Goal: Transaction & Acquisition: Obtain resource

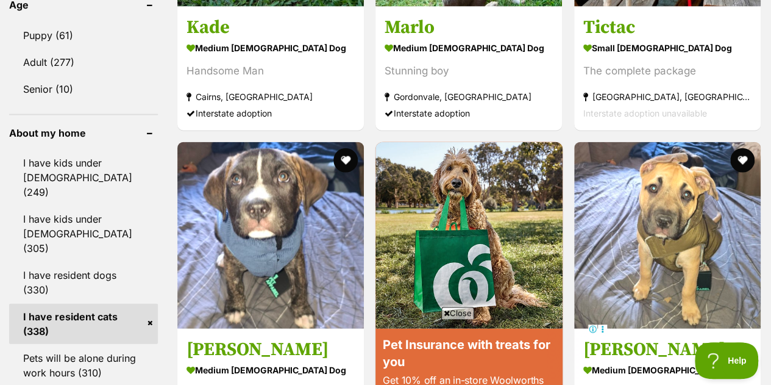
scroll to position [1368, 0]
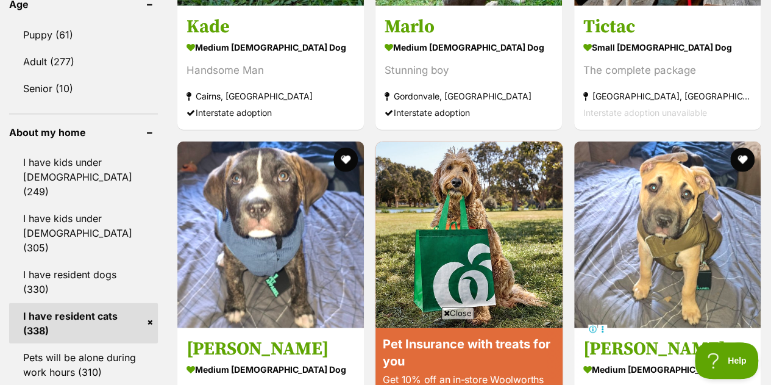
click at [119, 262] on link "I have resident dogs (330)" at bounding box center [83, 282] width 149 height 40
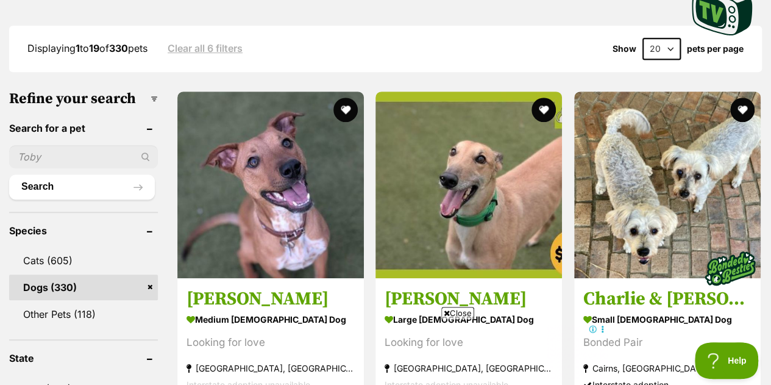
scroll to position [335, 0]
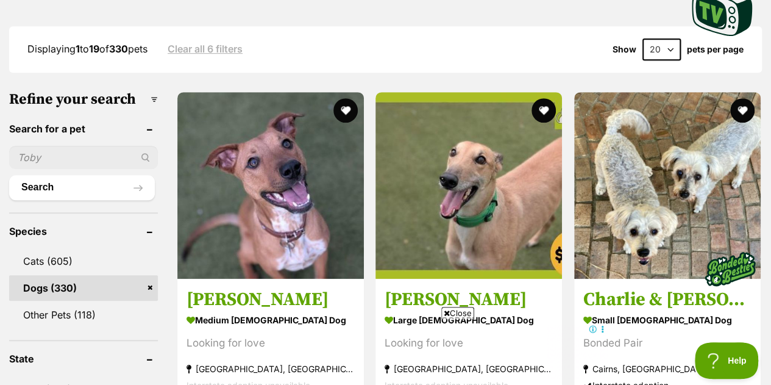
click at [344, 106] on button "favourite" at bounding box center [345, 110] width 24 height 24
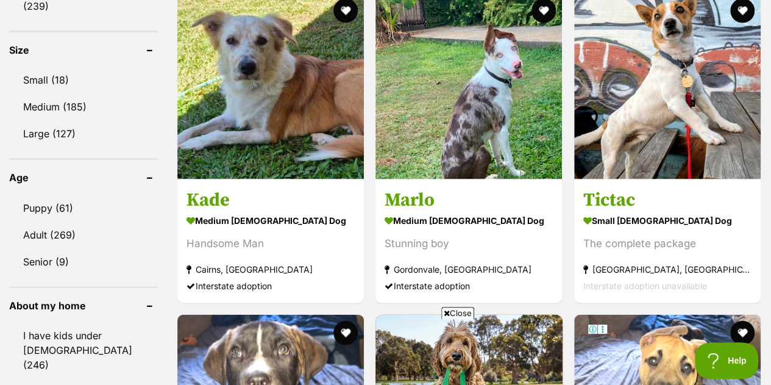
scroll to position [1194, 0]
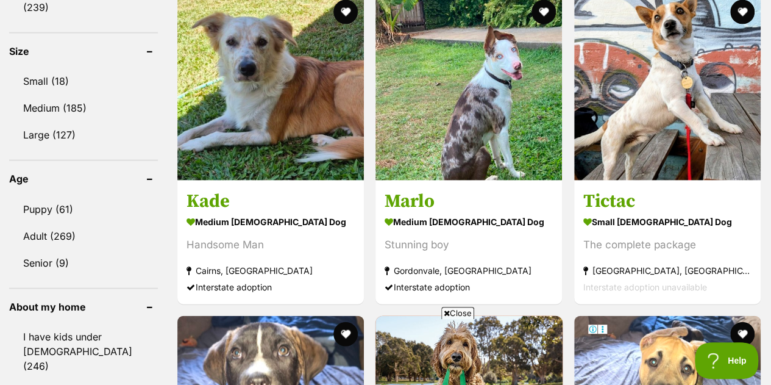
click at [323, 87] on img at bounding box center [270, 87] width 187 height 187
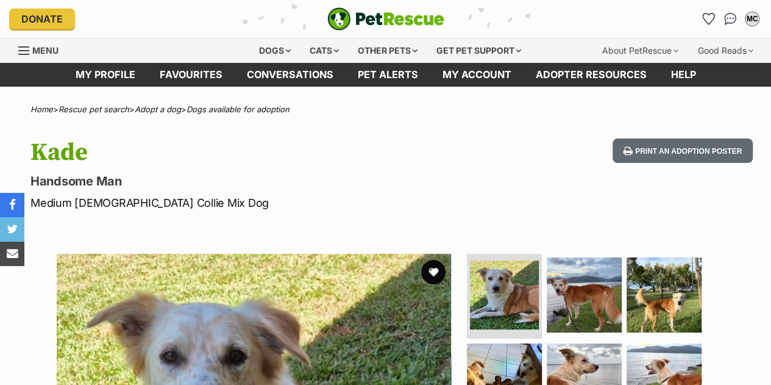
click at [436, 264] on button "favourite" at bounding box center [433, 272] width 24 height 24
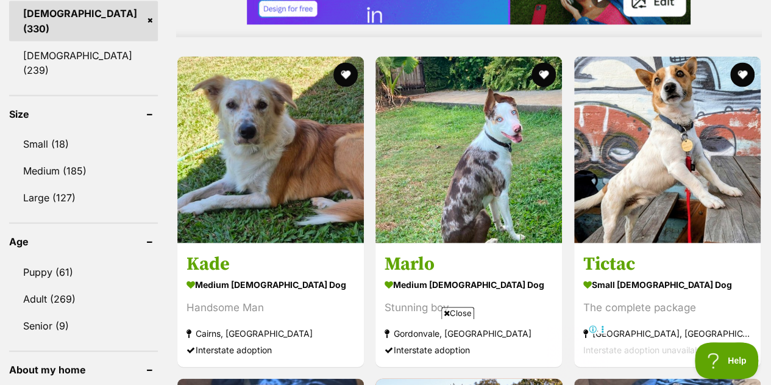
scroll to position [1131, 0]
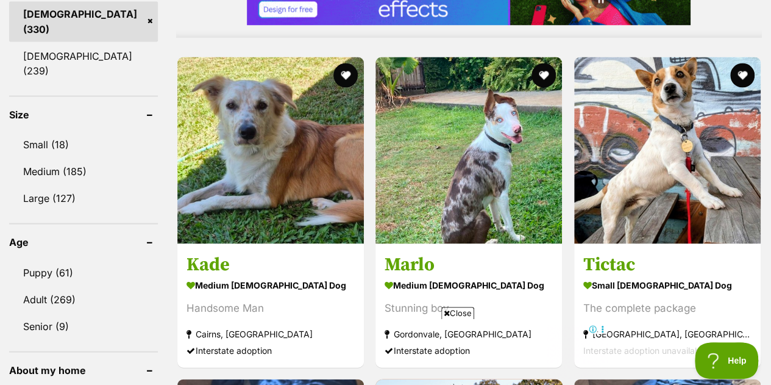
click at [724, 182] on img at bounding box center [667, 150] width 187 height 187
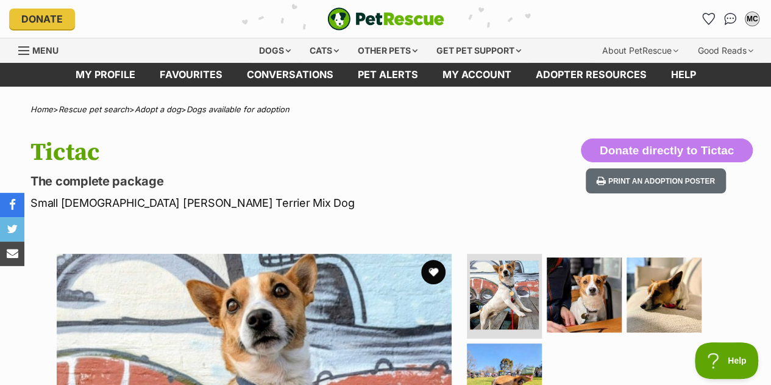
click at [436, 268] on button "favourite" at bounding box center [433, 272] width 24 height 24
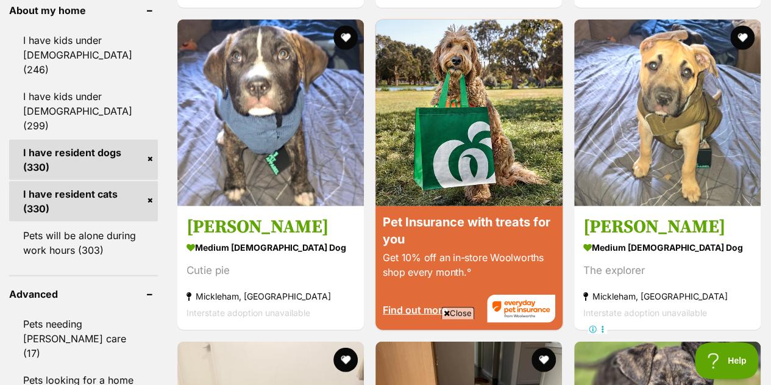
drag, startPoint x: 0, startPoint y: 0, endPoint x: 296, endPoint y: 291, distance: 415.5
click at [296, 291] on strong "Mickleham, [GEOGRAPHIC_DATA]" at bounding box center [271, 296] width 168 height 16
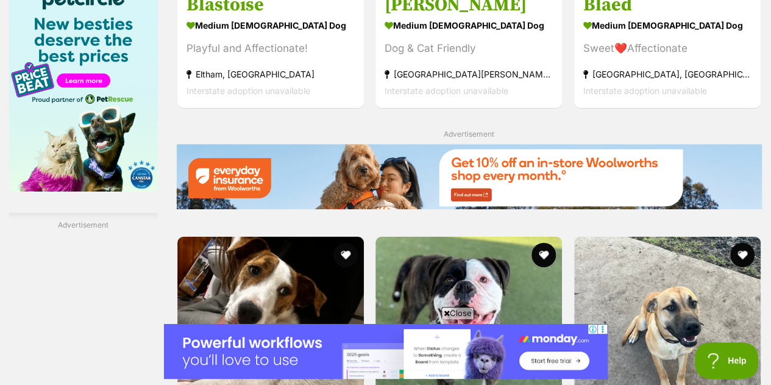
scroll to position [2033, 0]
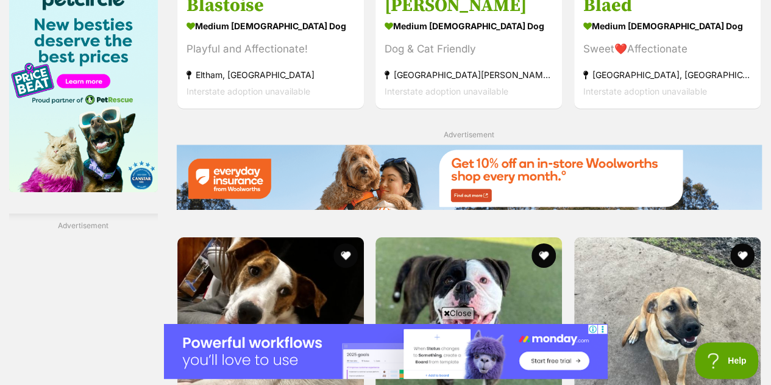
click at [260, 237] on img at bounding box center [270, 330] width 187 height 187
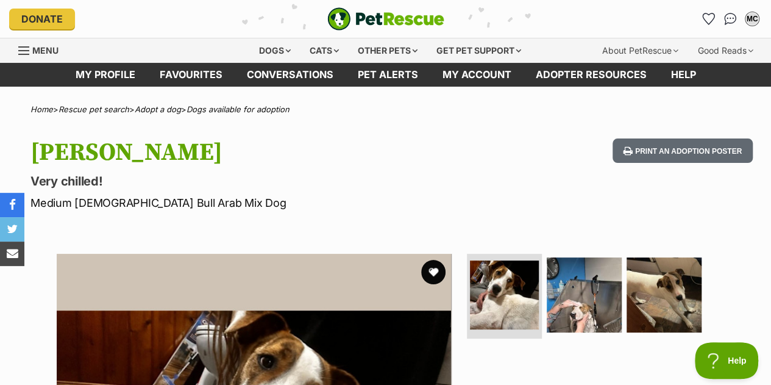
click at [435, 269] on button "favourite" at bounding box center [433, 272] width 24 height 24
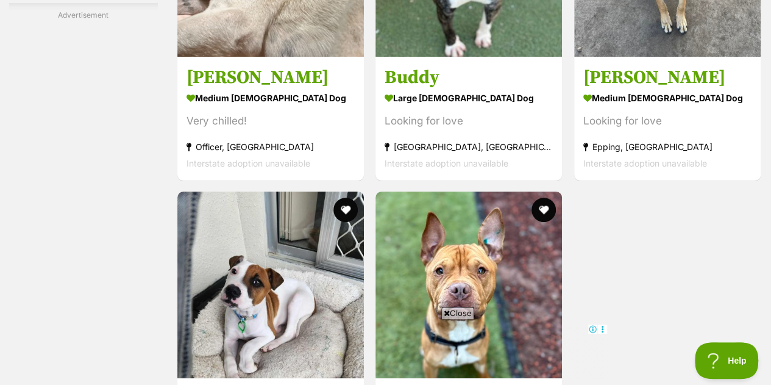
scroll to position [2400, 0]
click at [273, 191] on img at bounding box center [270, 284] width 187 height 187
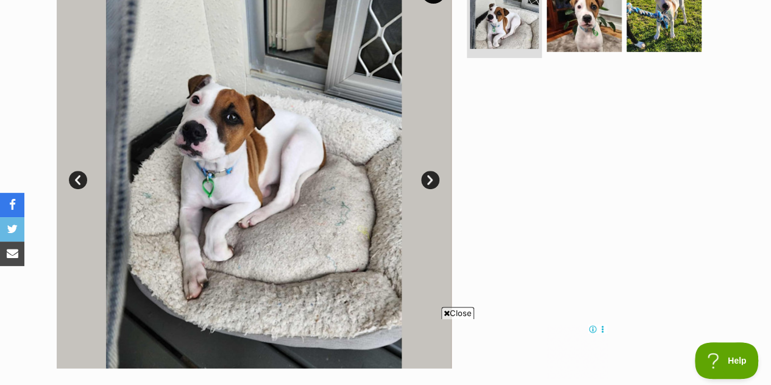
scroll to position [146, 0]
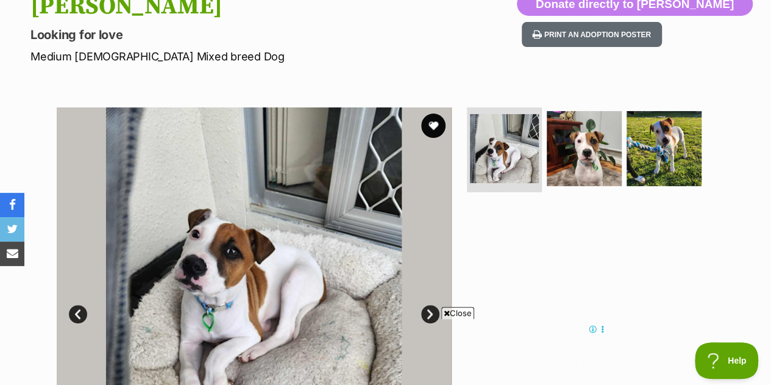
click at [582, 155] on img at bounding box center [584, 148] width 75 height 75
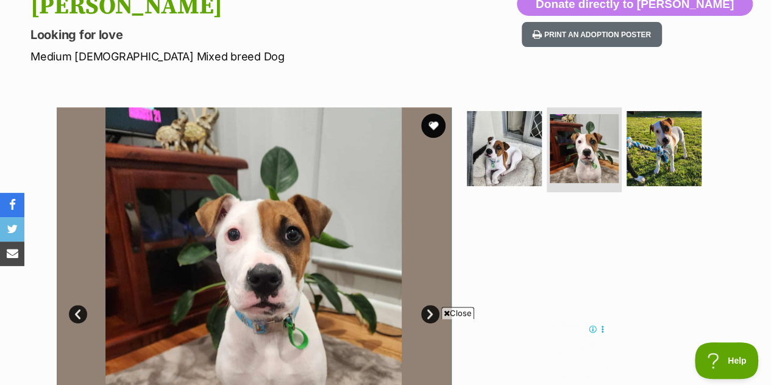
click at [660, 160] on img at bounding box center [664, 148] width 75 height 75
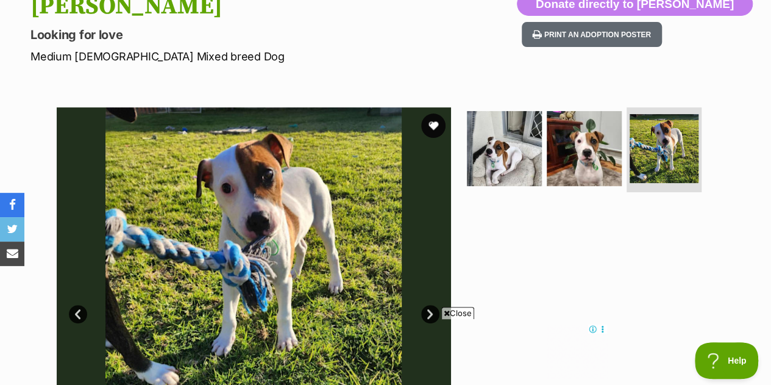
click at [599, 157] on img at bounding box center [584, 148] width 75 height 75
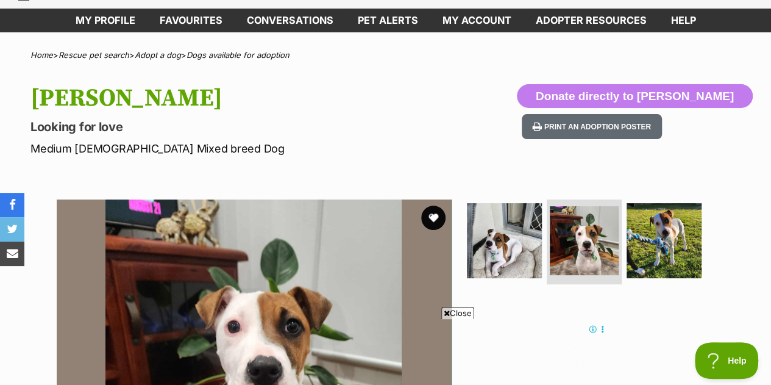
scroll to position [52, 0]
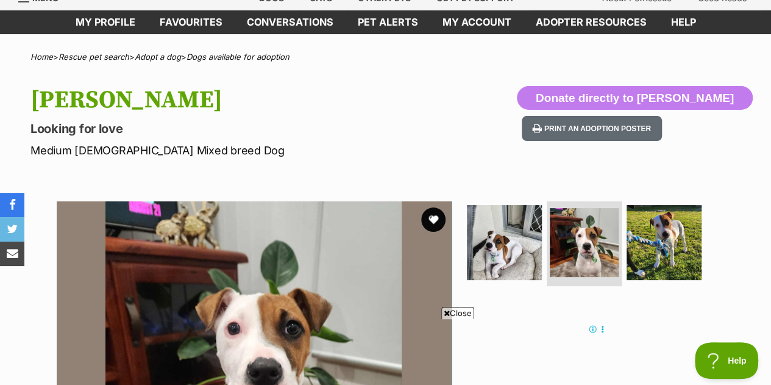
click at [433, 218] on button "favourite" at bounding box center [433, 219] width 24 height 24
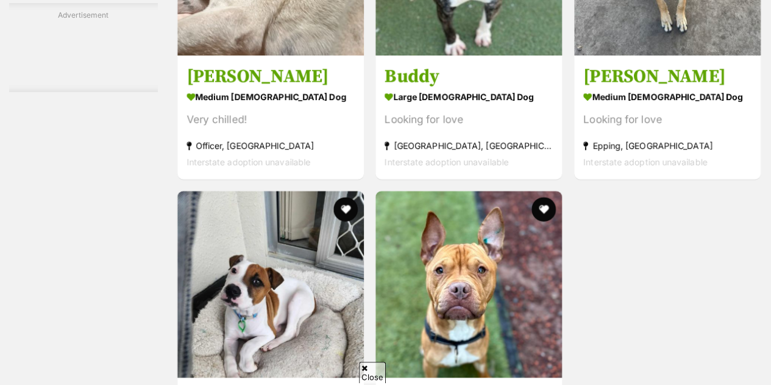
scroll to position [2400, 0]
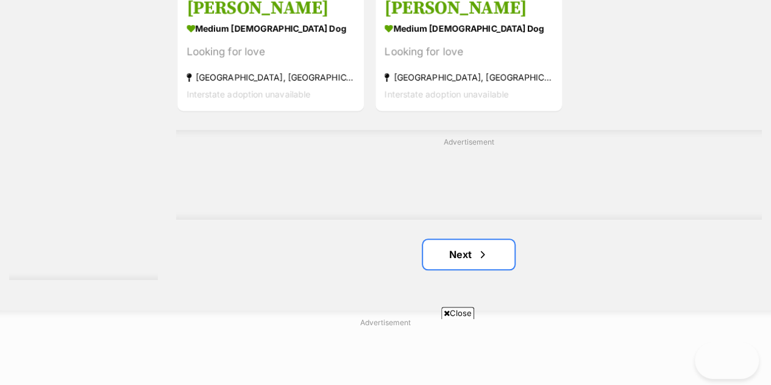
click at [480, 255] on span "Next page" at bounding box center [483, 254] width 12 height 15
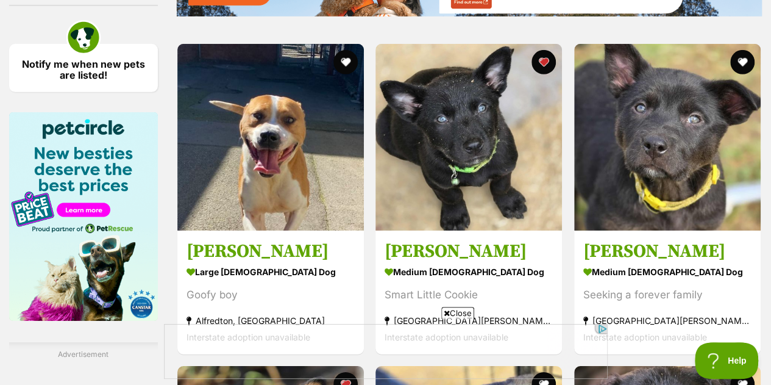
drag, startPoint x: 491, startPoint y: 170, endPoint x: 452, endPoint y: 157, distance: 41.3
click at [452, 157] on img at bounding box center [468, 137] width 187 height 187
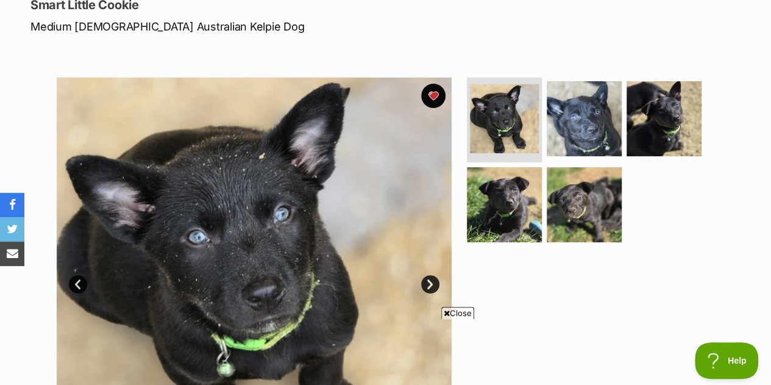
scroll to position [176, 0]
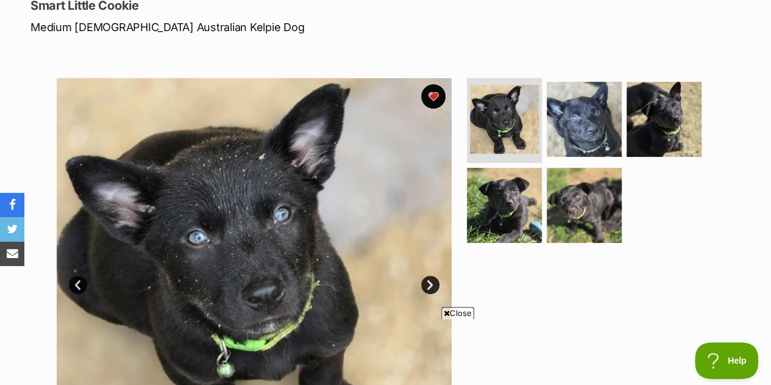
click at [597, 91] on img at bounding box center [584, 119] width 75 height 75
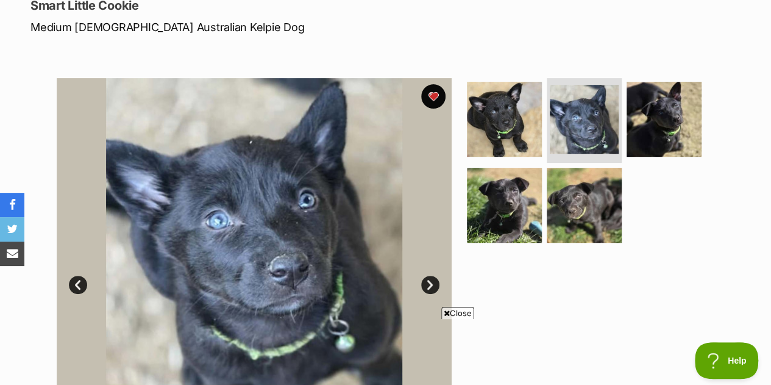
click at [655, 105] on img at bounding box center [664, 119] width 75 height 75
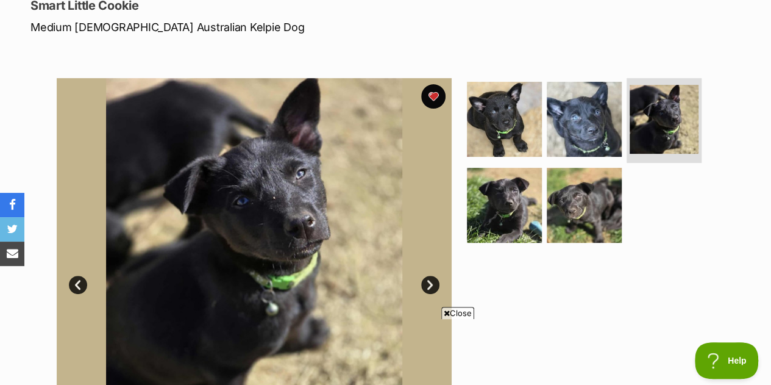
click at [528, 196] on img at bounding box center [504, 205] width 75 height 75
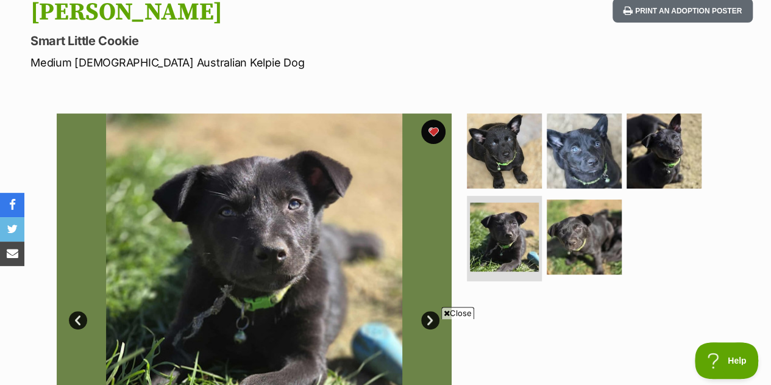
scroll to position [139, 0]
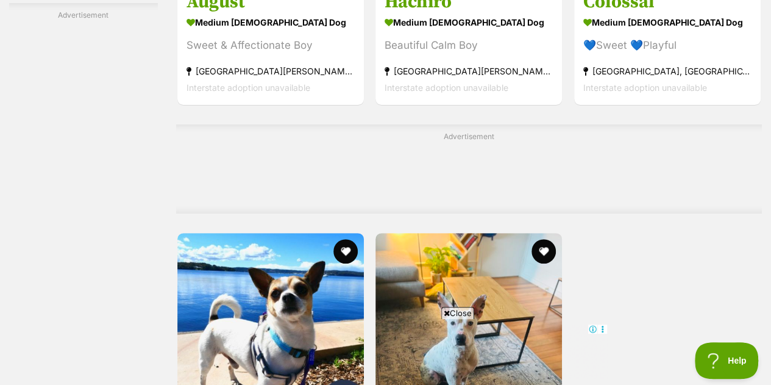
scroll to position [2477, 0]
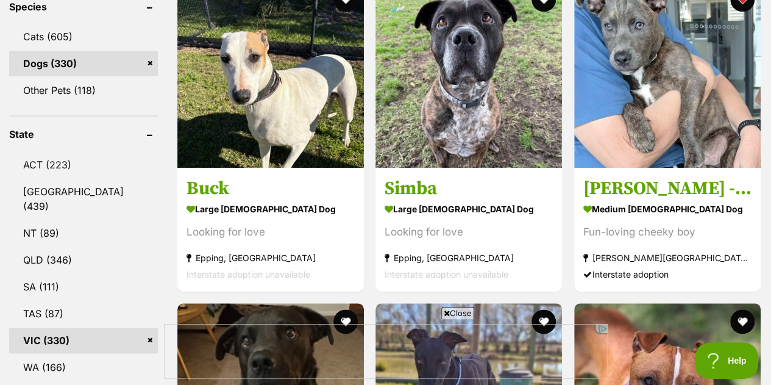
scroll to position [524, 0]
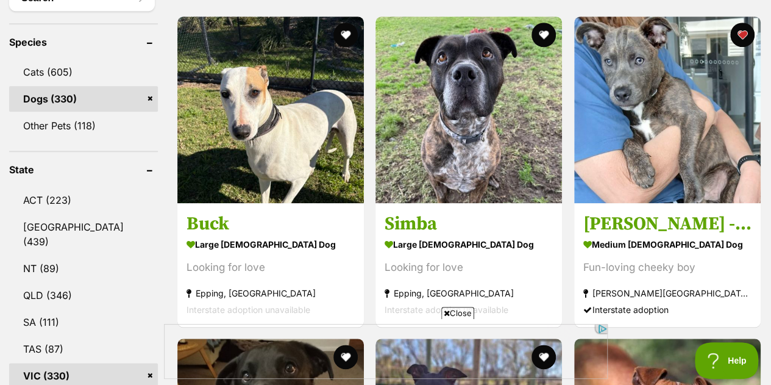
click at [650, 115] on img at bounding box center [667, 109] width 187 height 187
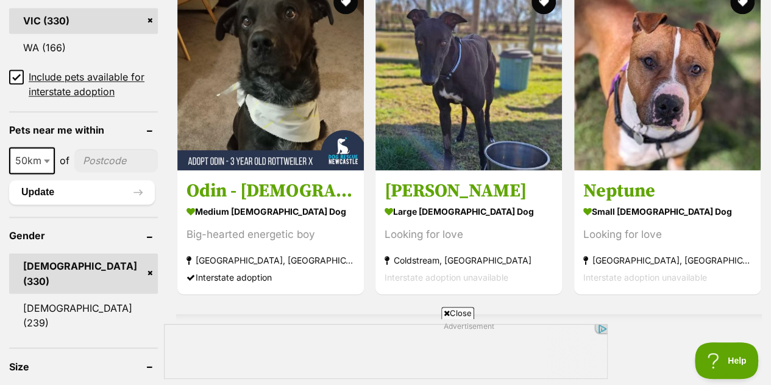
scroll to position [879, 0]
click at [496, 69] on img at bounding box center [468, 77] width 187 height 187
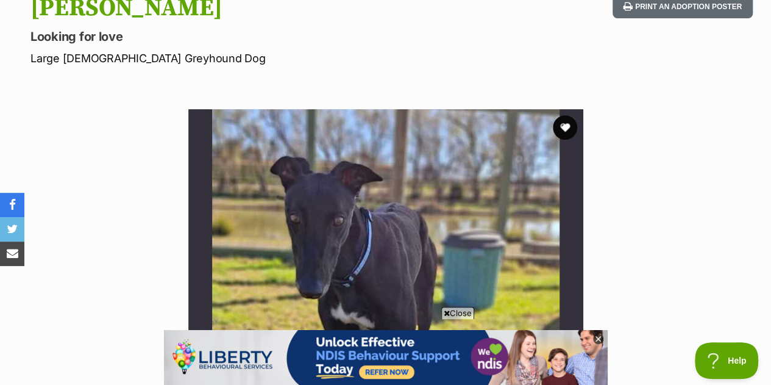
scroll to position [138, 0]
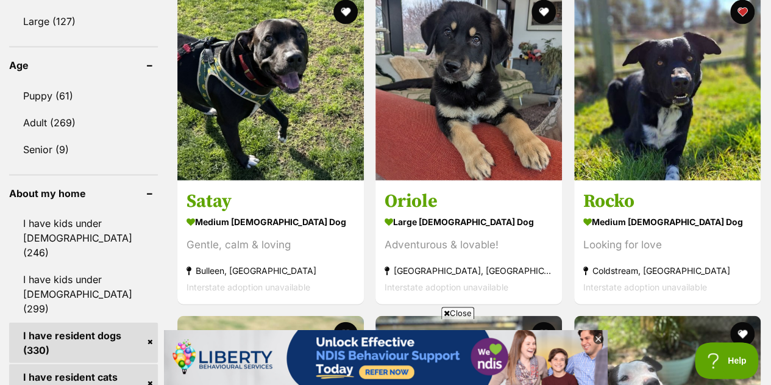
scroll to position [1308, 0]
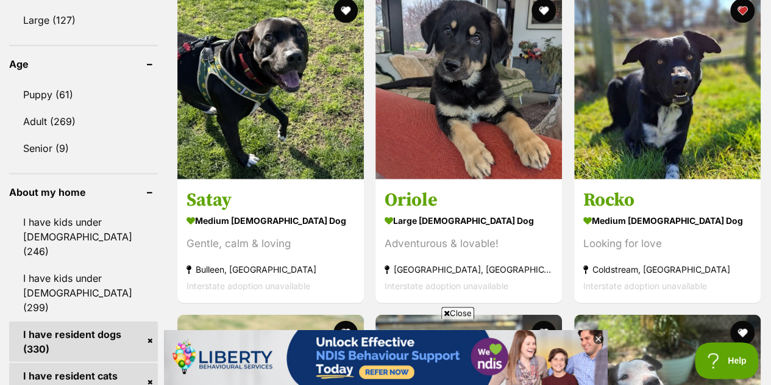
click at [518, 227] on strong "large [DEMOGRAPHIC_DATA] Dog" at bounding box center [469, 221] width 168 height 18
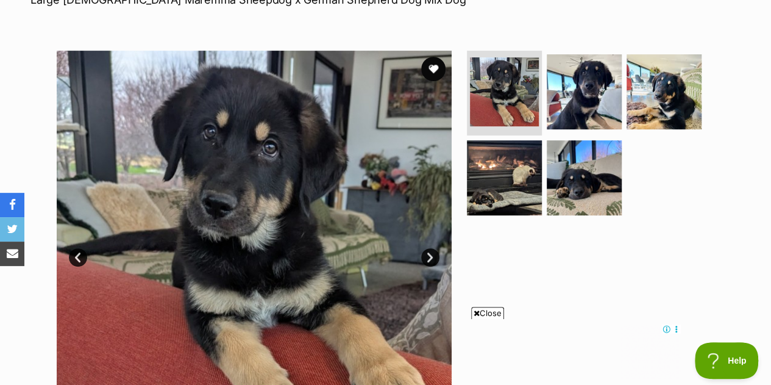
click at [434, 60] on button "favourite" at bounding box center [433, 69] width 24 height 24
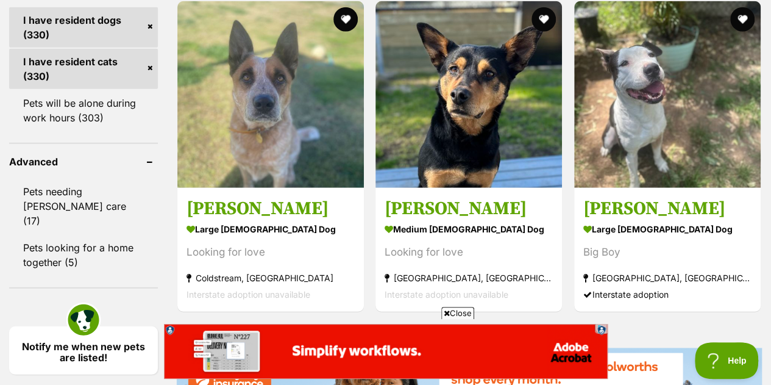
scroll to position [1623, 0]
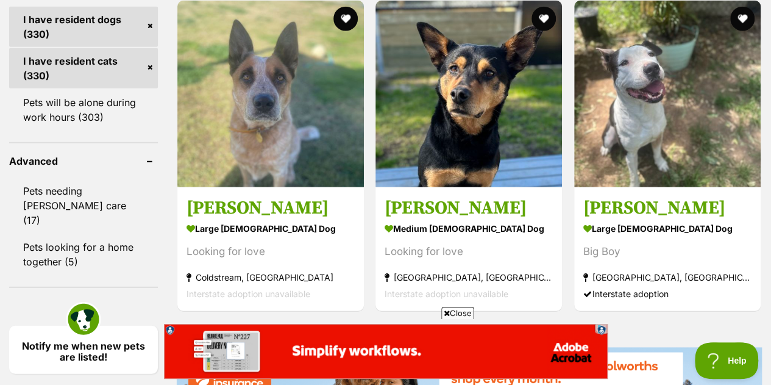
click at [305, 85] on img at bounding box center [270, 94] width 187 height 187
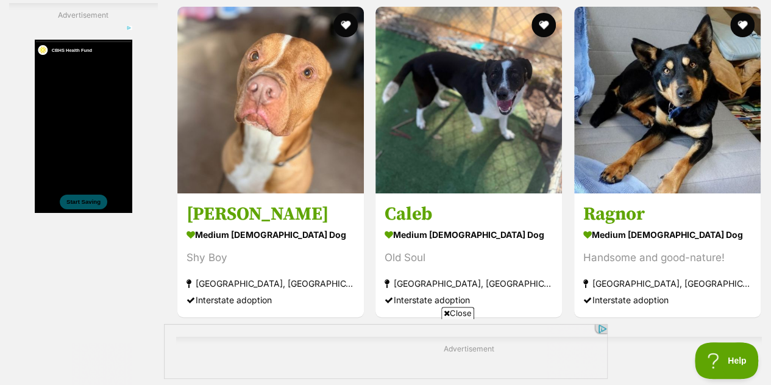
scroll to position [2352, 0]
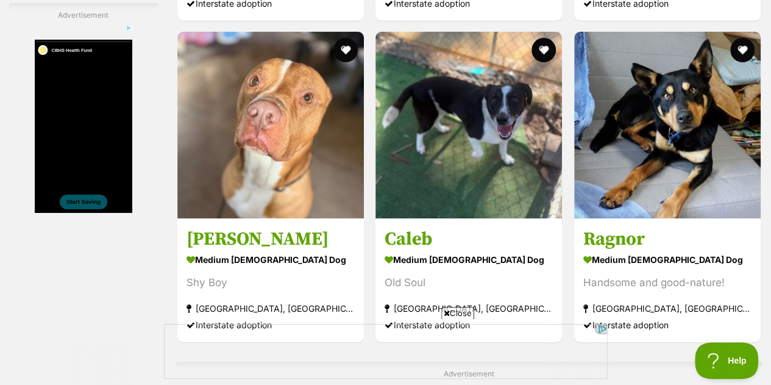
click at [479, 174] on img at bounding box center [468, 125] width 187 height 187
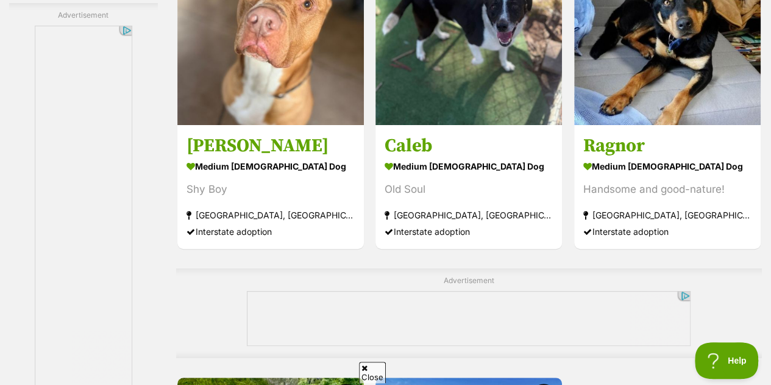
scroll to position [2420, 0]
